Goal: Navigation & Orientation: Find specific page/section

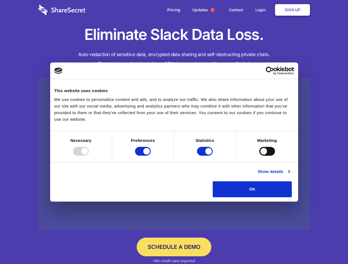
click at [89, 156] on div at bounding box center [81, 151] width 16 height 9
click at [151, 156] on input "Preferences" at bounding box center [143, 151] width 16 height 9
checkbox input "false"
click at [205, 156] on input "Statistics" at bounding box center [205, 151] width 16 height 9
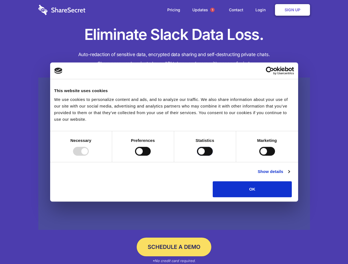
checkbox input "false"
click at [259, 156] on input "Marketing" at bounding box center [267, 151] width 16 height 9
checkbox input "true"
click at [289, 175] on link "Show details" at bounding box center [273, 171] width 32 height 7
click at [0, 0] on li "Necessary 7 Necessary cookies help make a website usable by enabling basic func…" at bounding box center [0, 0] width 0 height 0
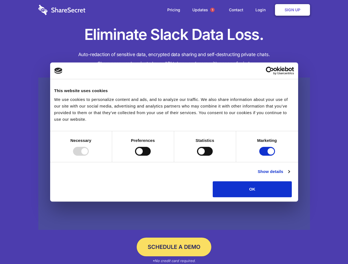
click at [212, 10] on span "1" at bounding box center [212, 10] width 4 height 4
